Goal: Task Accomplishment & Management: Use online tool/utility

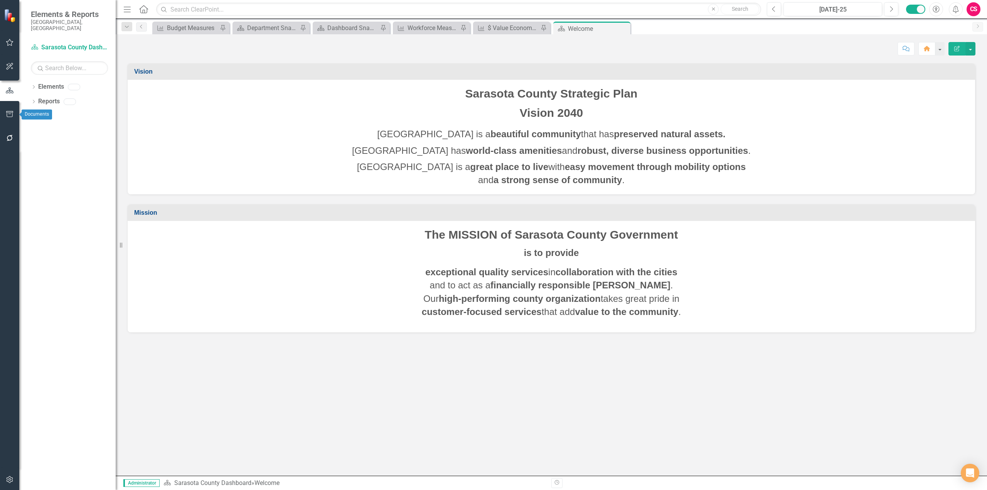
click at [9, 115] on icon "button" at bounding box center [10, 114] width 8 height 6
click at [54, 56] on link "Briefing Books" at bounding box center [69, 60] width 77 height 9
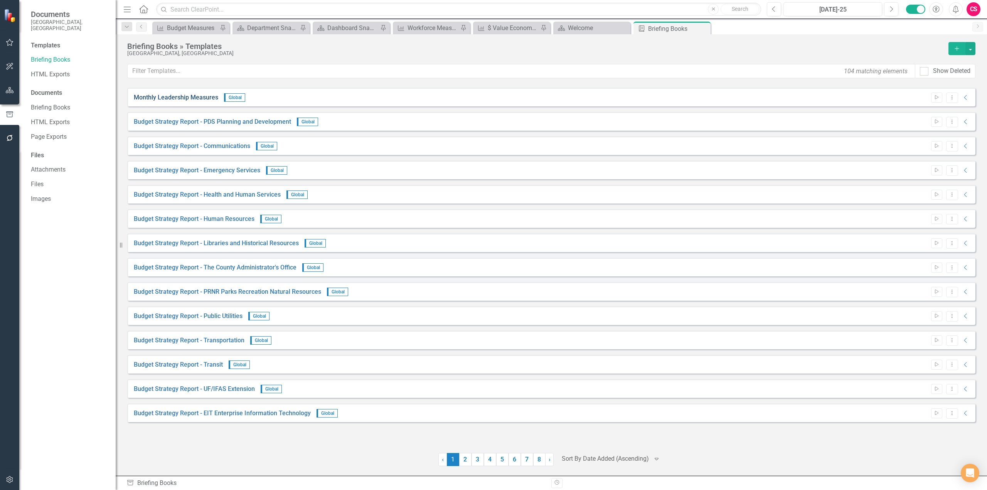
click at [169, 100] on link "Monthly Leadership Measures" at bounding box center [176, 97] width 84 height 9
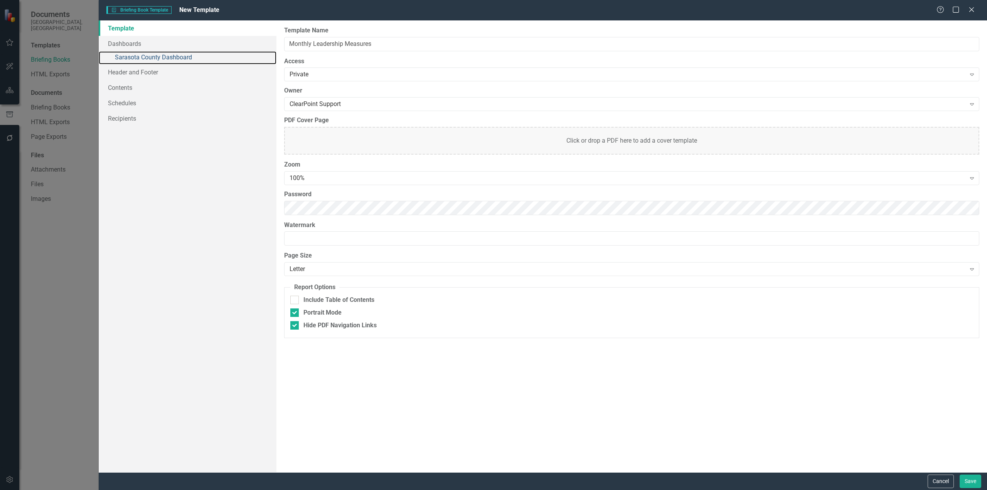
click at [159, 57] on link "» Sarasota County Dashboard" at bounding box center [188, 57] width 178 height 13
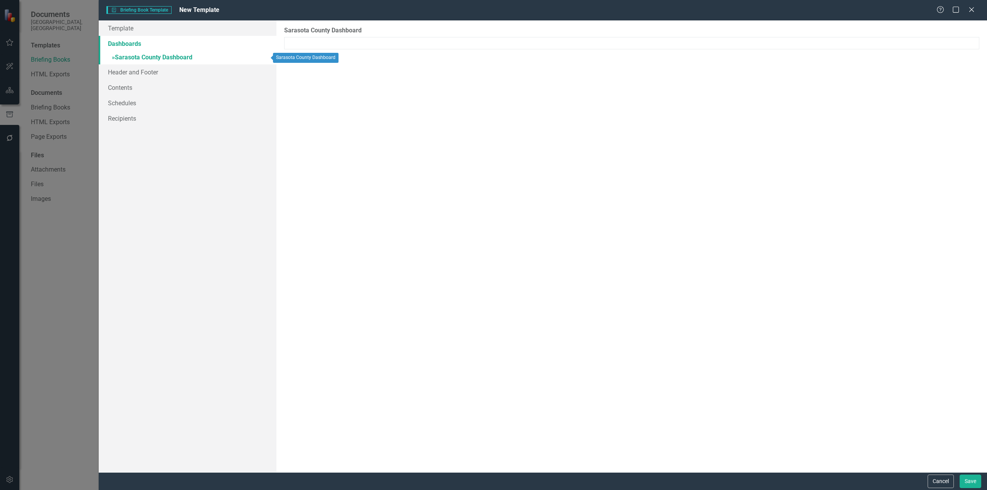
click at [167, 59] on link "» Sarasota County Dashboard" at bounding box center [188, 57] width 178 height 13
click at [310, 152] on div "Sarasota County Dashboard Please select the elements you would like included in…" at bounding box center [632, 246] width 711 height 452
click at [349, 37] on div at bounding box center [631, 43] width 695 height 12
click at [127, 27] on link "Template" at bounding box center [188, 27] width 178 height 15
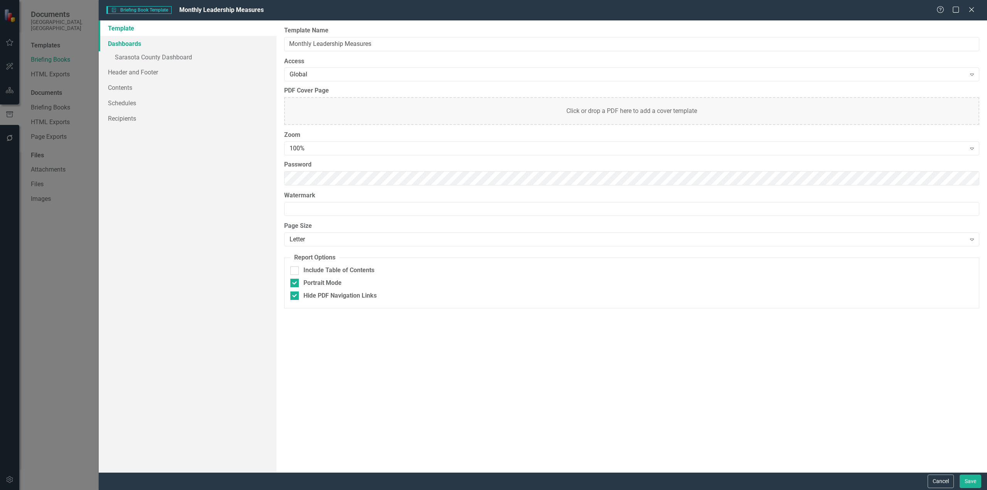
click at [162, 49] on link "Dashboards" at bounding box center [188, 43] width 178 height 15
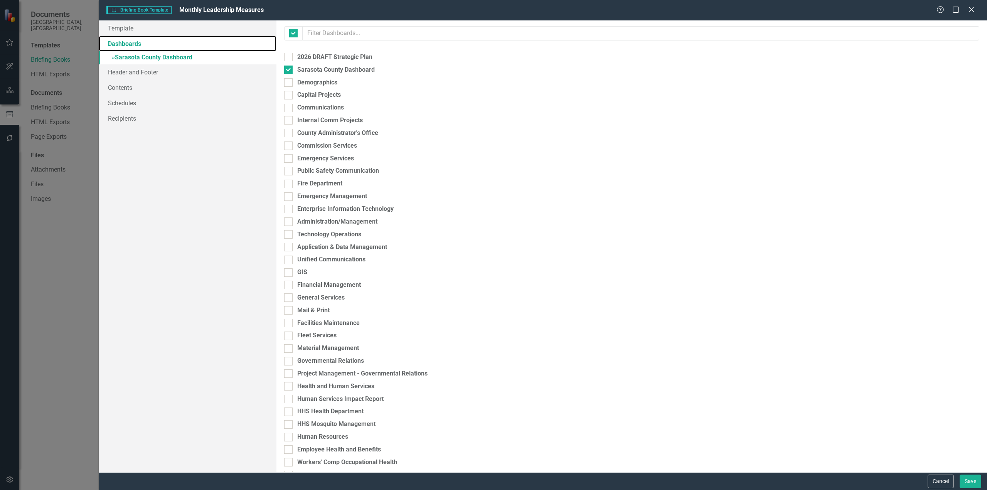
checkbox input "true"
checkbox input "false"
click at [162, 52] on link "» Sarasota County Dashboard" at bounding box center [188, 57] width 178 height 13
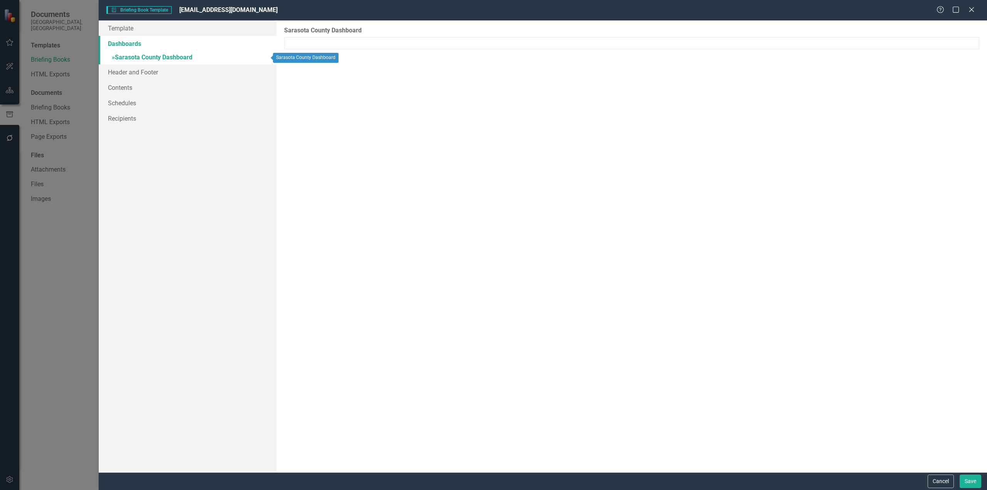
click at [165, 57] on link "» Sarasota County Dashboard" at bounding box center [188, 57] width 178 height 13
click at [131, 58] on link "» Sarasota County Dashboard" at bounding box center [188, 57] width 178 height 13
click at [130, 40] on link "Dashboards" at bounding box center [188, 43] width 178 height 15
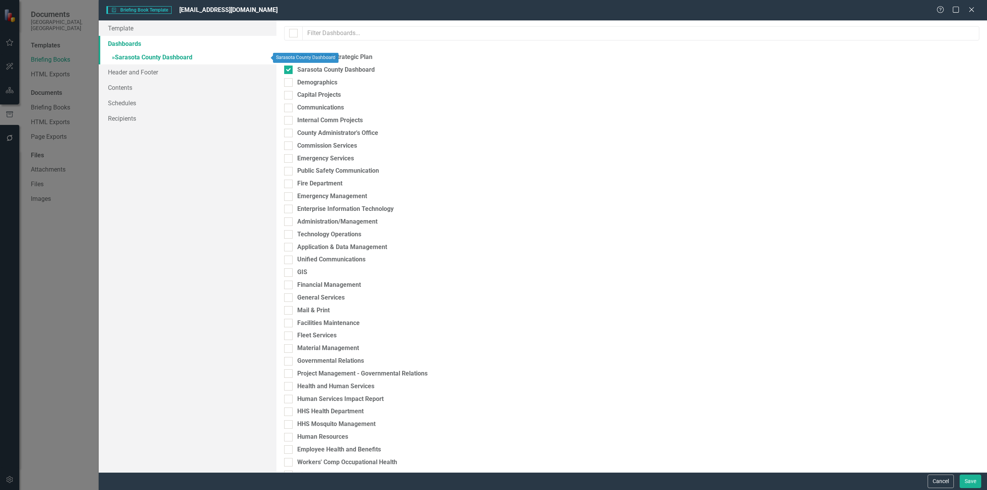
click at [172, 55] on link "» Sarasota County Dashboard" at bounding box center [188, 57] width 178 height 13
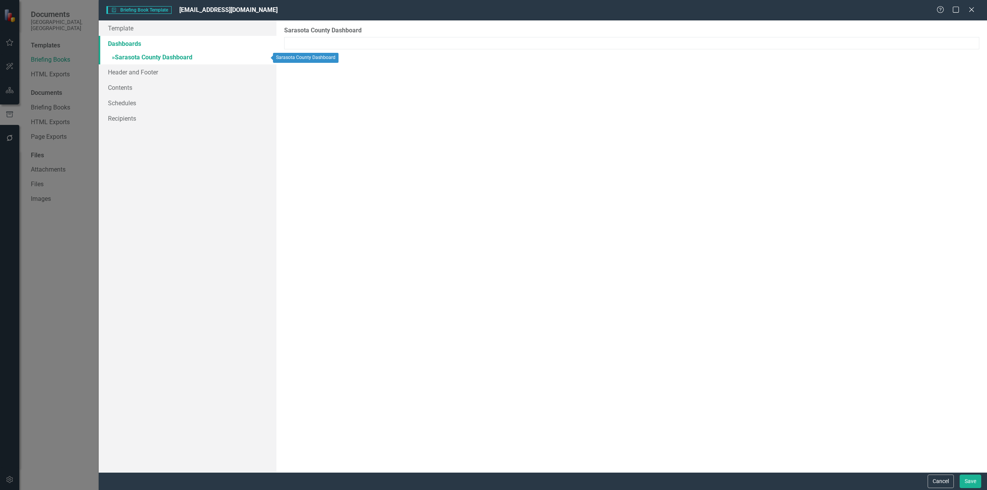
click at [113, 59] on span "»" at bounding box center [113, 57] width 3 height 7
click at [156, 56] on link "» Sarasota County Dashboard" at bounding box center [188, 57] width 178 height 13
click at [972, 13] on div "Close" at bounding box center [972, 10] width 10 height 10
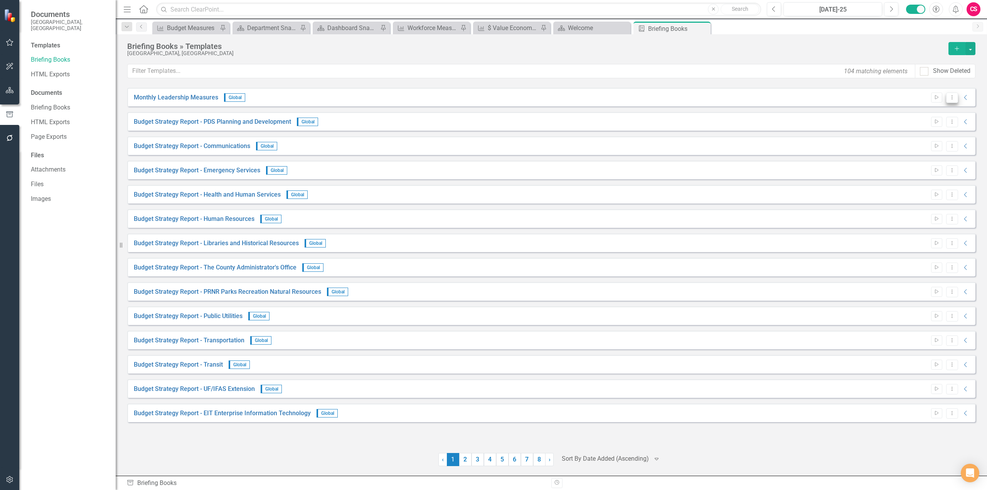
click at [953, 93] on button "Dropdown Menu" at bounding box center [952, 98] width 12 height 10
click at [937, 127] on link "Preview Preview Template" at bounding box center [922, 125] width 71 height 14
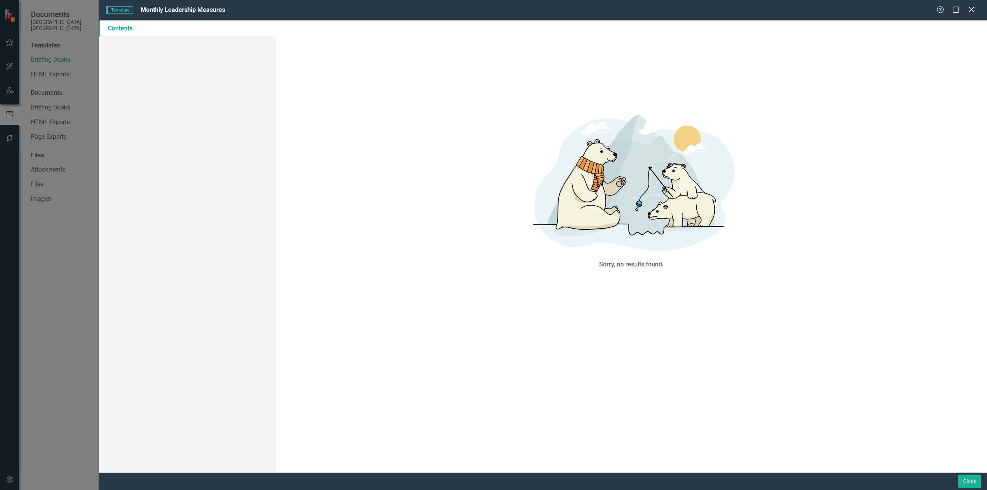
click at [973, 8] on icon at bounding box center [972, 10] width 6 height 6
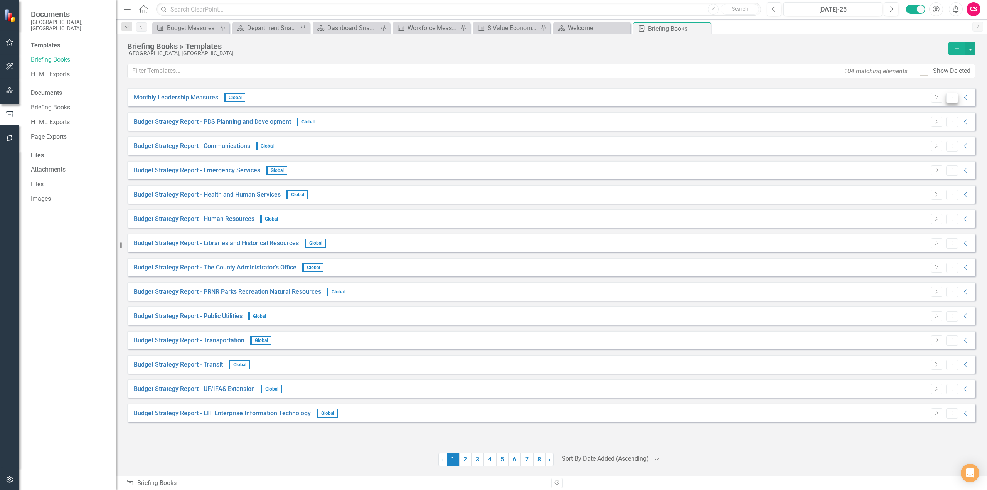
click at [952, 101] on button "Dropdown Menu" at bounding box center [952, 98] width 12 height 10
click at [914, 111] on link "Start Run Template" at bounding box center [922, 110] width 71 height 14
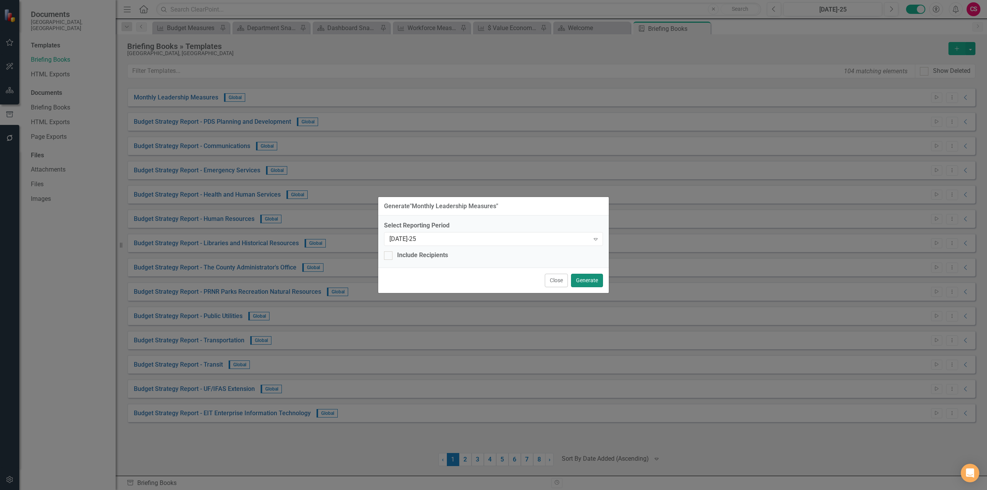
click at [582, 279] on button "Generate" at bounding box center [587, 280] width 32 height 13
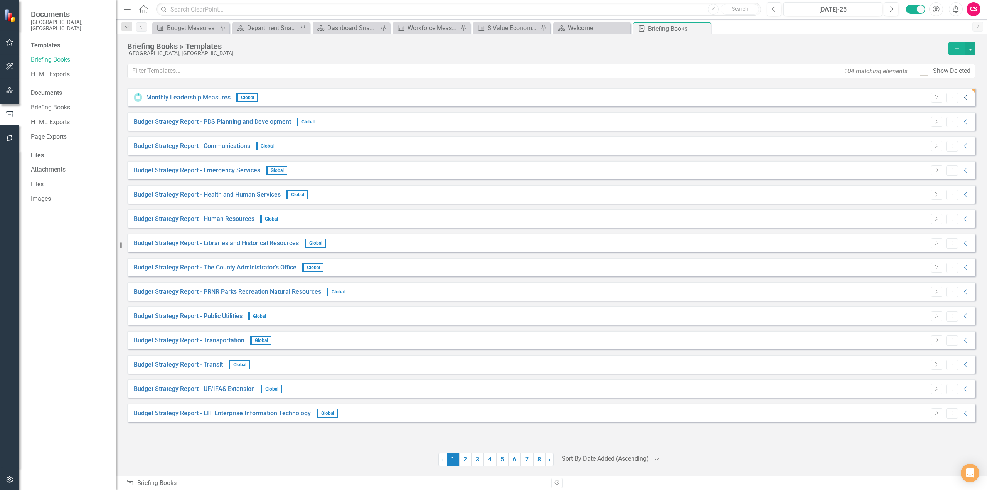
click at [964, 96] on icon "Collapse" at bounding box center [966, 97] width 8 height 6
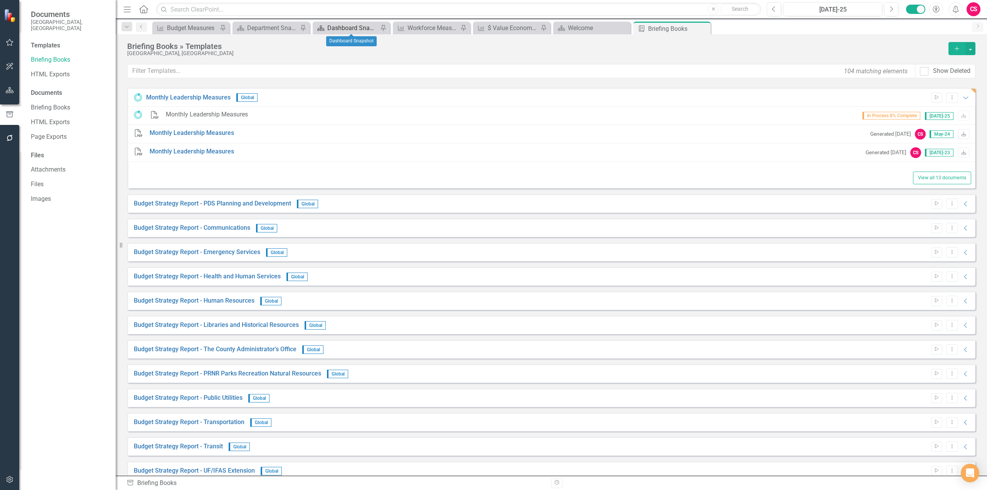
click at [361, 25] on div "Dashboard Snapshot" at bounding box center [352, 28] width 51 height 10
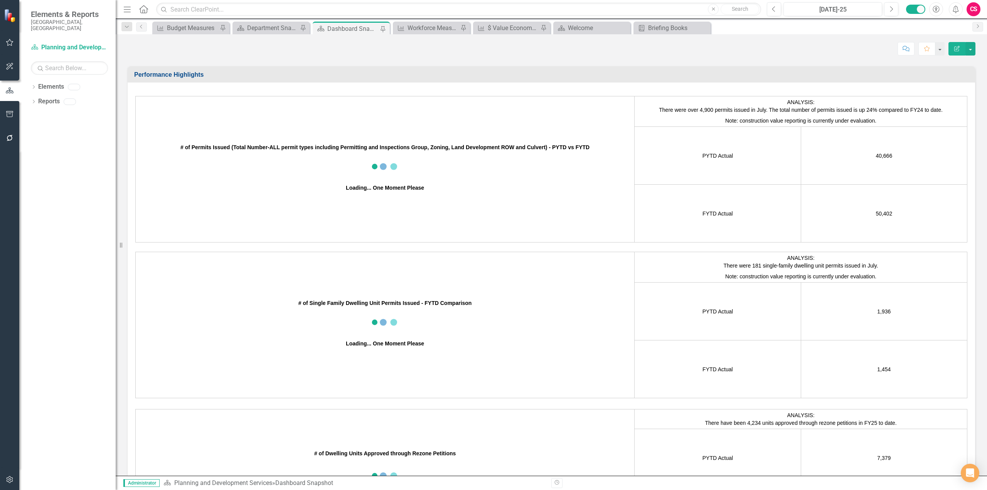
scroll to position [1147, 0]
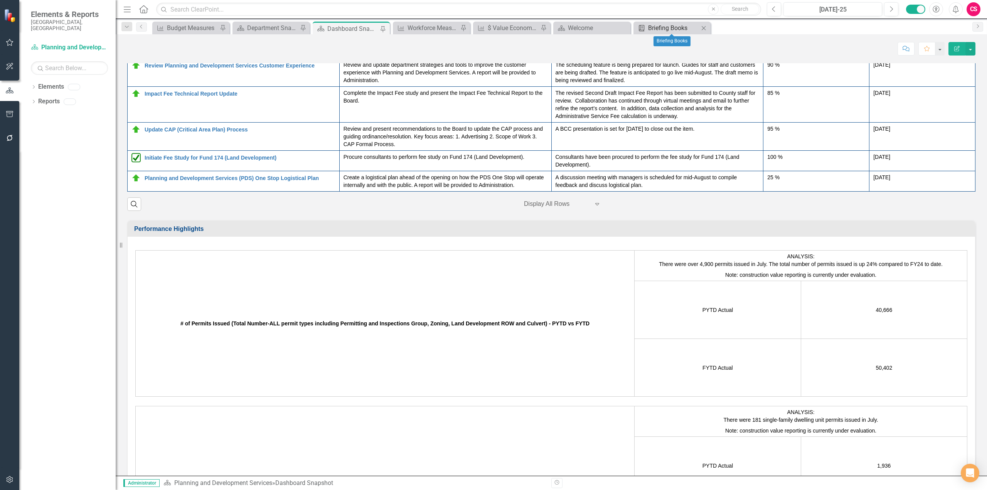
click at [668, 24] on div "Briefing Books" at bounding box center [673, 28] width 51 height 10
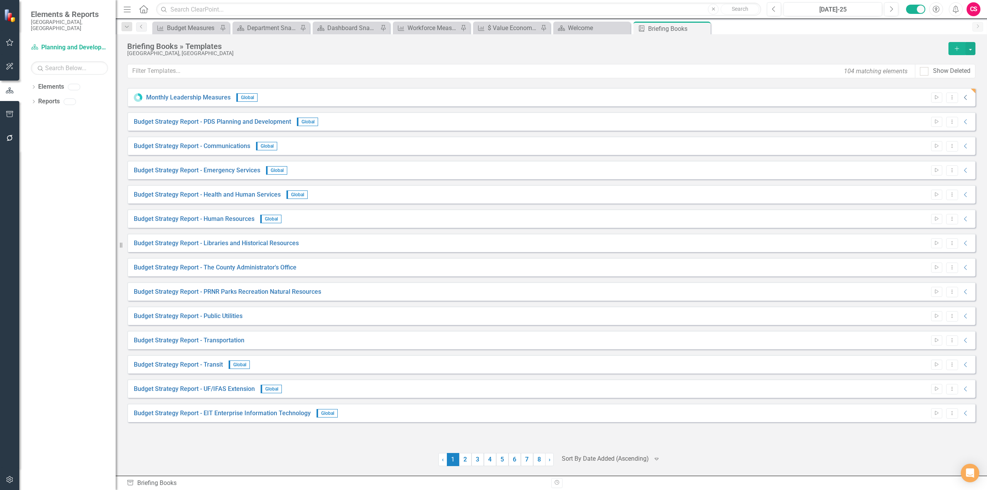
click at [966, 95] on icon "Collapse" at bounding box center [966, 97] width 8 height 6
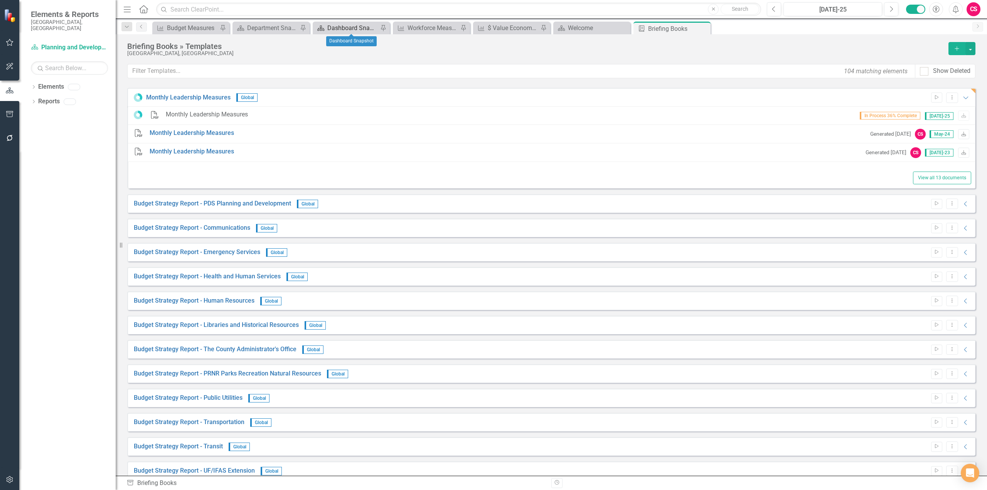
click at [346, 31] on div "Dashboard Snapshot" at bounding box center [352, 28] width 51 height 10
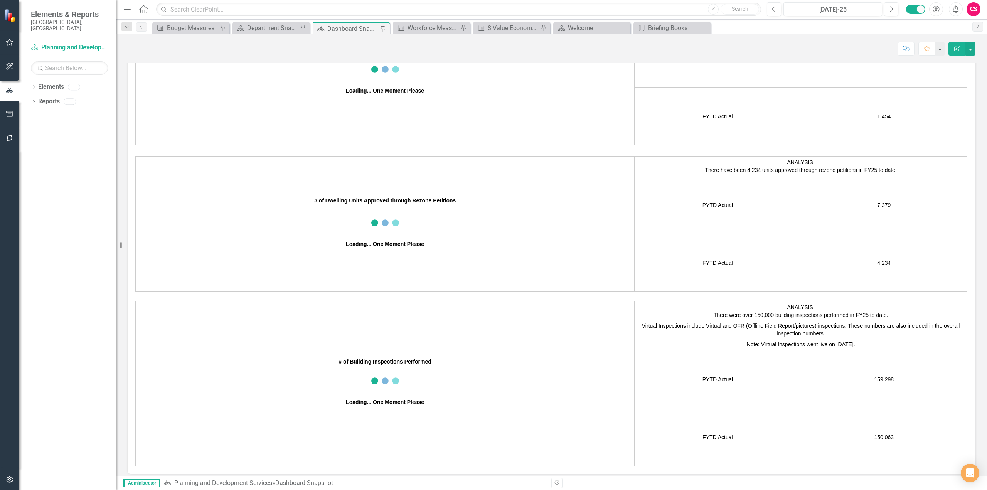
scroll to position [1102, 0]
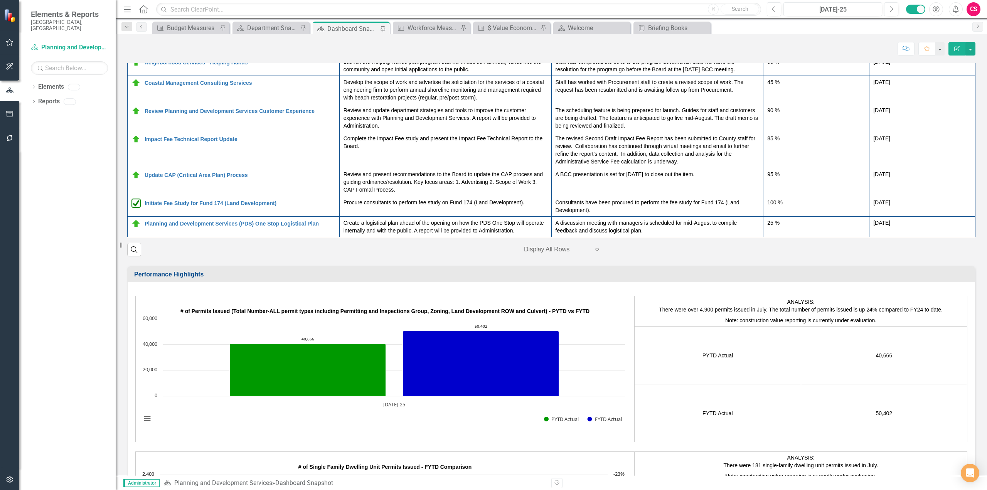
click at [119, 257] on div "Resize" at bounding box center [119, 245] width 6 height 490
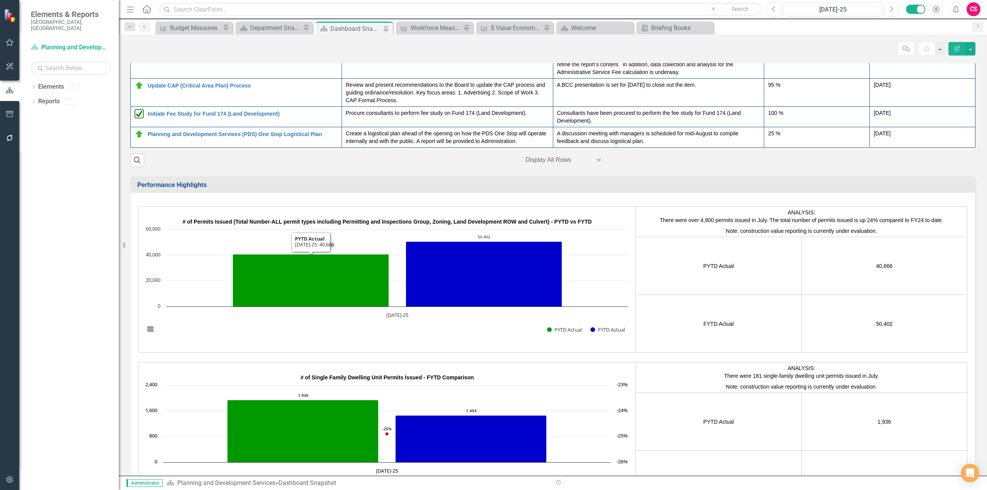
scroll to position [1146, 0]
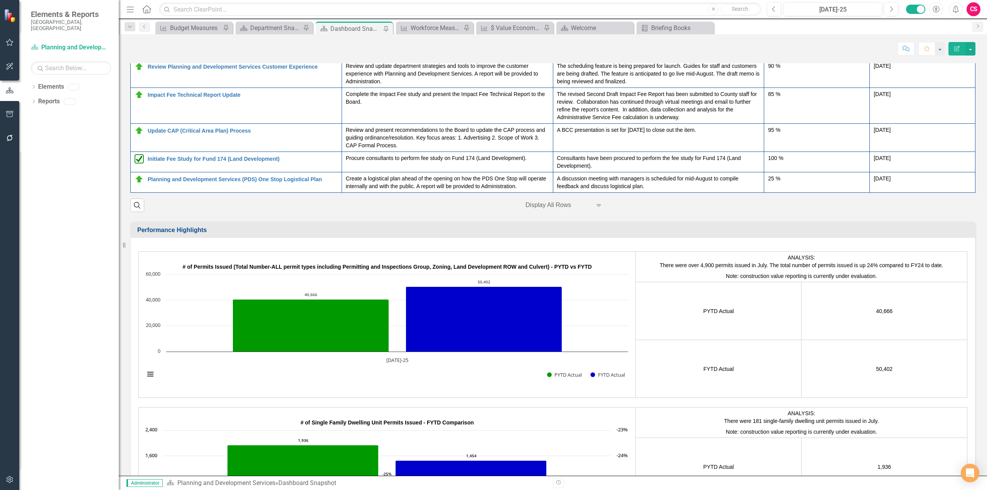
click at [444, 237] on td "Performance Highlights" at bounding box center [554, 231] width 834 height 13
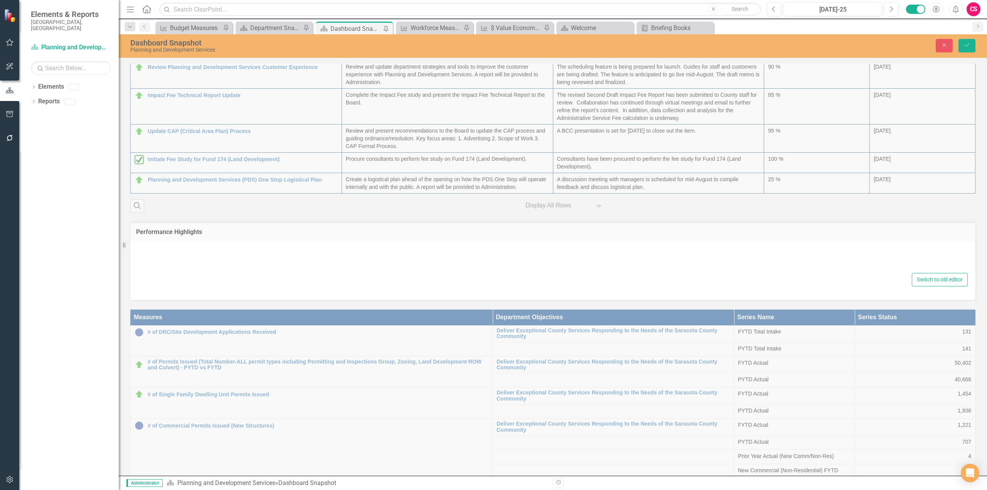
type textarea "<div style="text-align: center;">&nbsp;</div> <div style="width: 100%; &rdquo;f…"
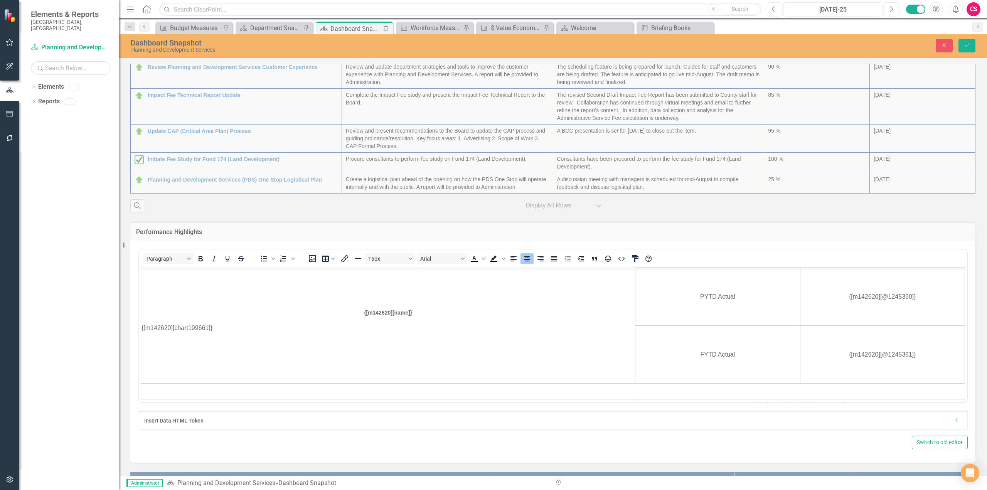
scroll to position [0, 0]
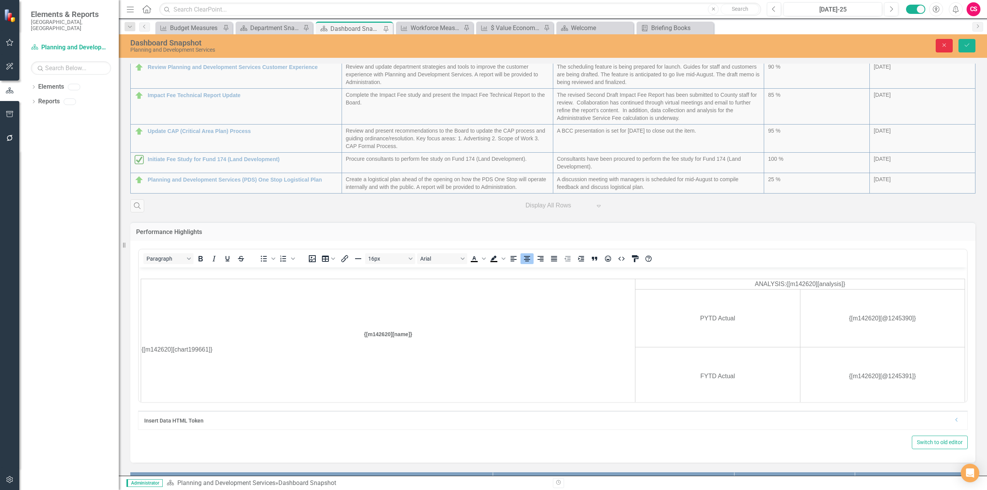
click at [943, 44] on icon "Close" at bounding box center [944, 44] width 7 height 5
